Goal: Task Accomplishment & Management: Use online tool/utility

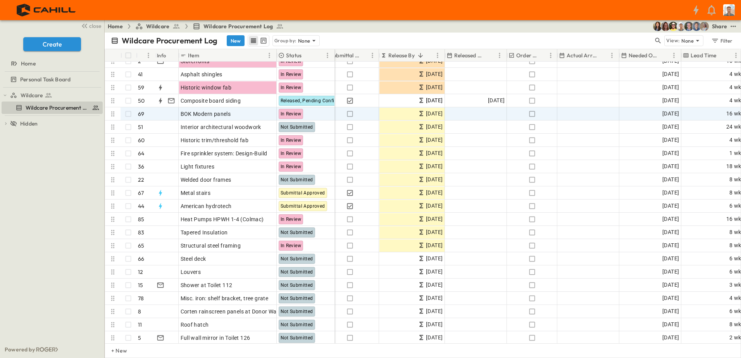
scroll to position [139, 194]
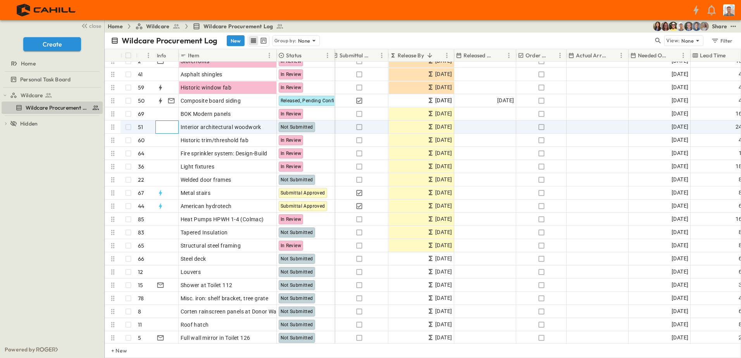
drag, startPoint x: 163, startPoint y: 127, endPoint x: 170, endPoint y: 98, distance: 29.9
click at [163, 127] on div at bounding box center [166, 127] width 24 height 12
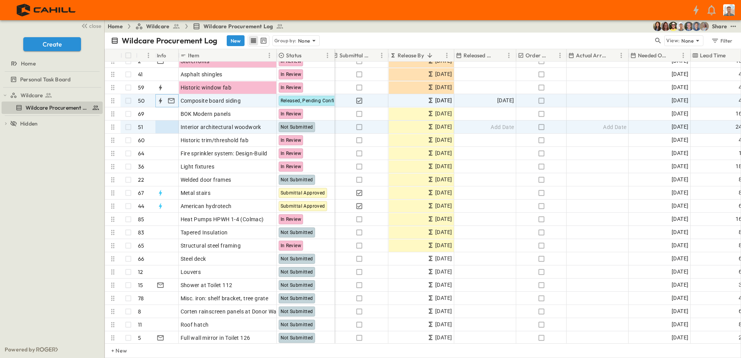
click at [170, 98] on icon "button" at bounding box center [171, 100] width 7 height 5
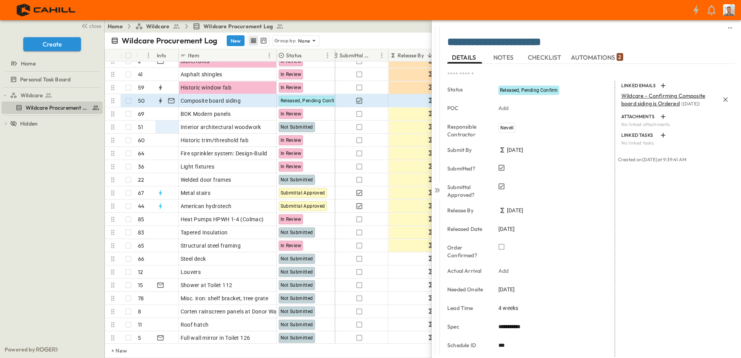
click at [639, 99] on p "Wildcare - Confirming Composite board siding is Ordered ( [DATE] )" at bounding box center [670, 100] width 98 height 16
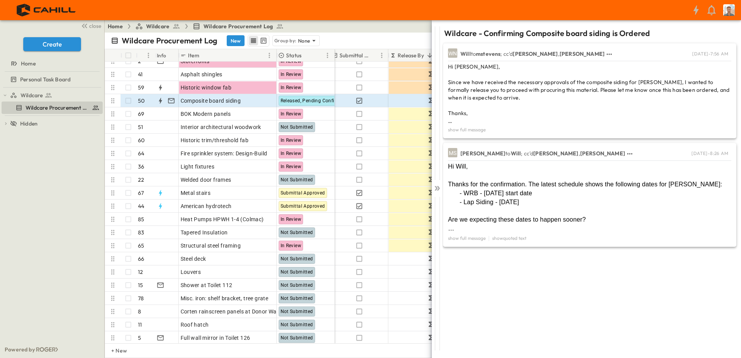
click at [31, 180] on div "Wildcare Wildcare Procurement Log To pick up a draggable item, press the space …" at bounding box center [52, 215] width 104 height 254
click at [439, 192] on icon at bounding box center [437, 189] width 8 height 8
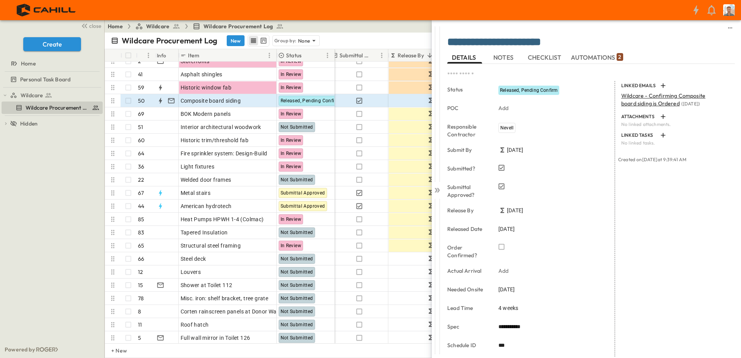
click at [439, 189] on icon at bounding box center [438, 190] width 3 height 5
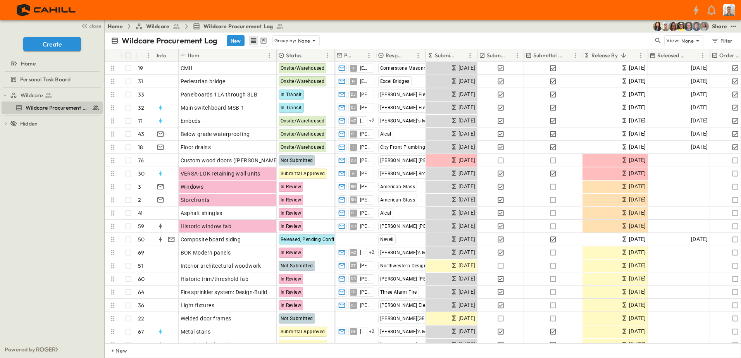
click at [399, 56] on p "Responsible Contractor" at bounding box center [395, 56] width 18 height 8
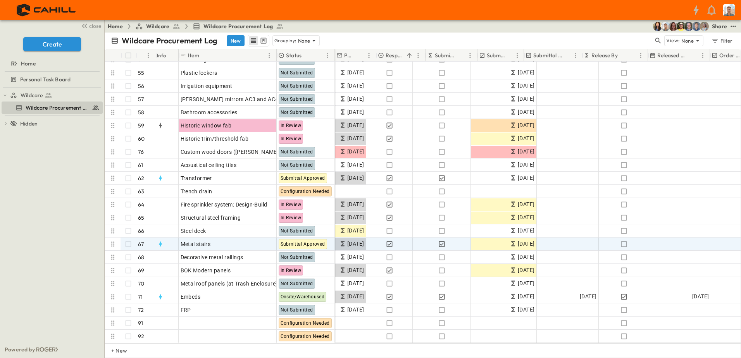
scroll to position [937, 0]
